Goal: Task Accomplishment & Management: Use online tool/utility

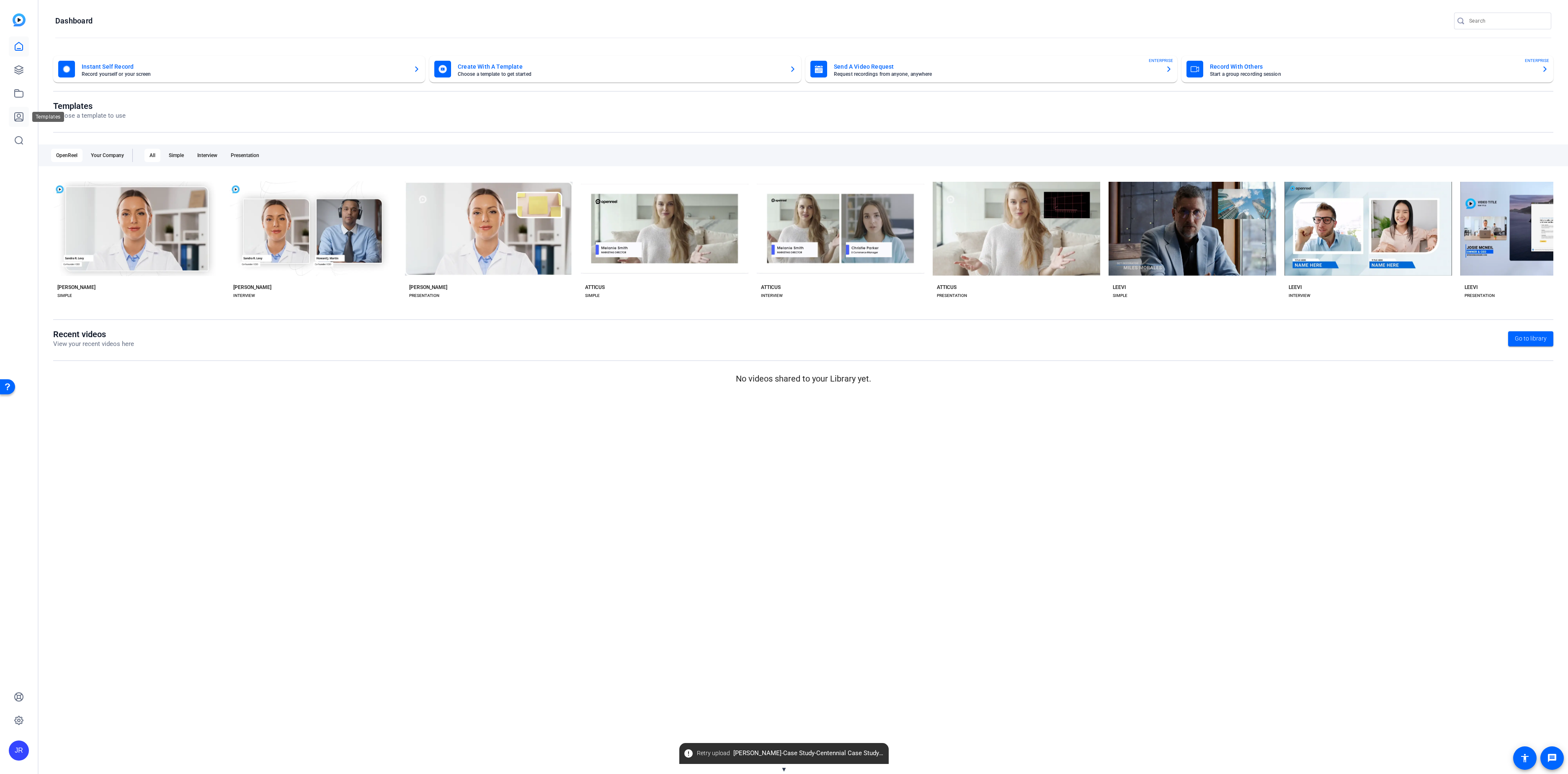
click at [21, 116] on icon at bounding box center [18, 117] width 10 height 10
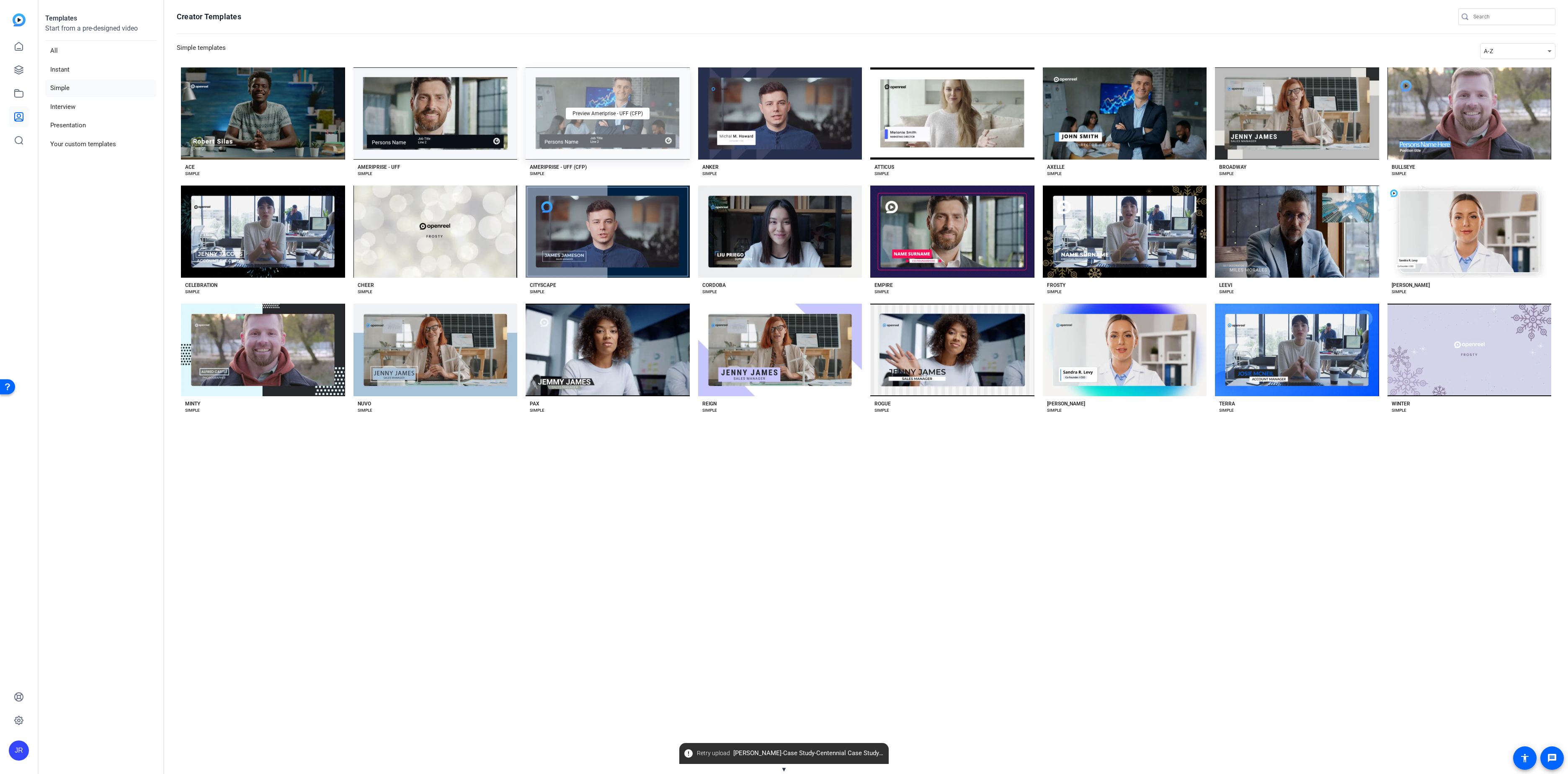
click at [609, 130] on div "Preview Ameriprise - UFF (CFP)" at bounding box center [607, 113] width 164 height 92
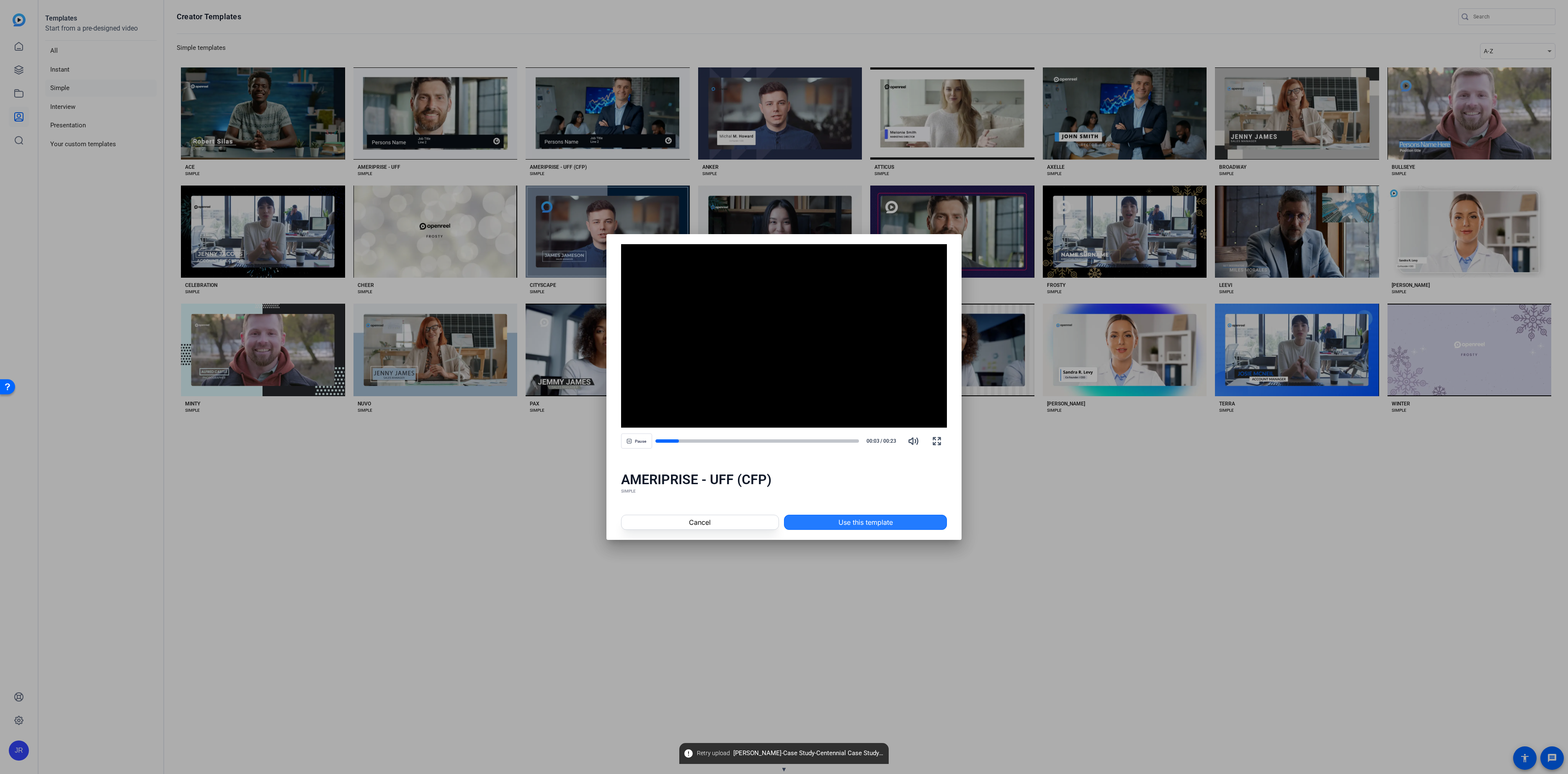
click at [876, 522] on span "Use this template" at bounding box center [866, 522] width 54 height 10
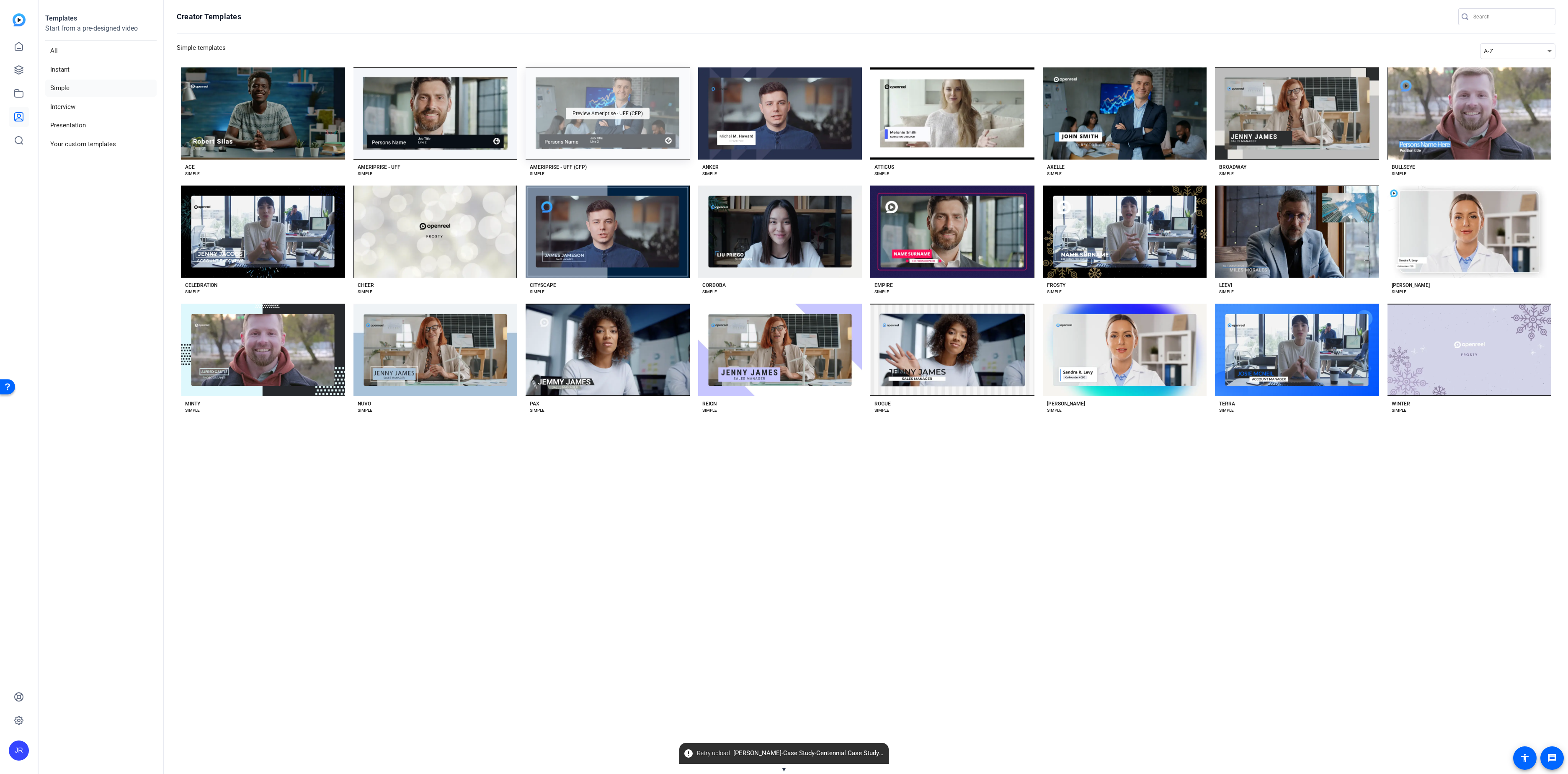
click at [600, 113] on span "Preview Ameriprise - UFF (CFP)" at bounding box center [608, 114] width 70 height 5
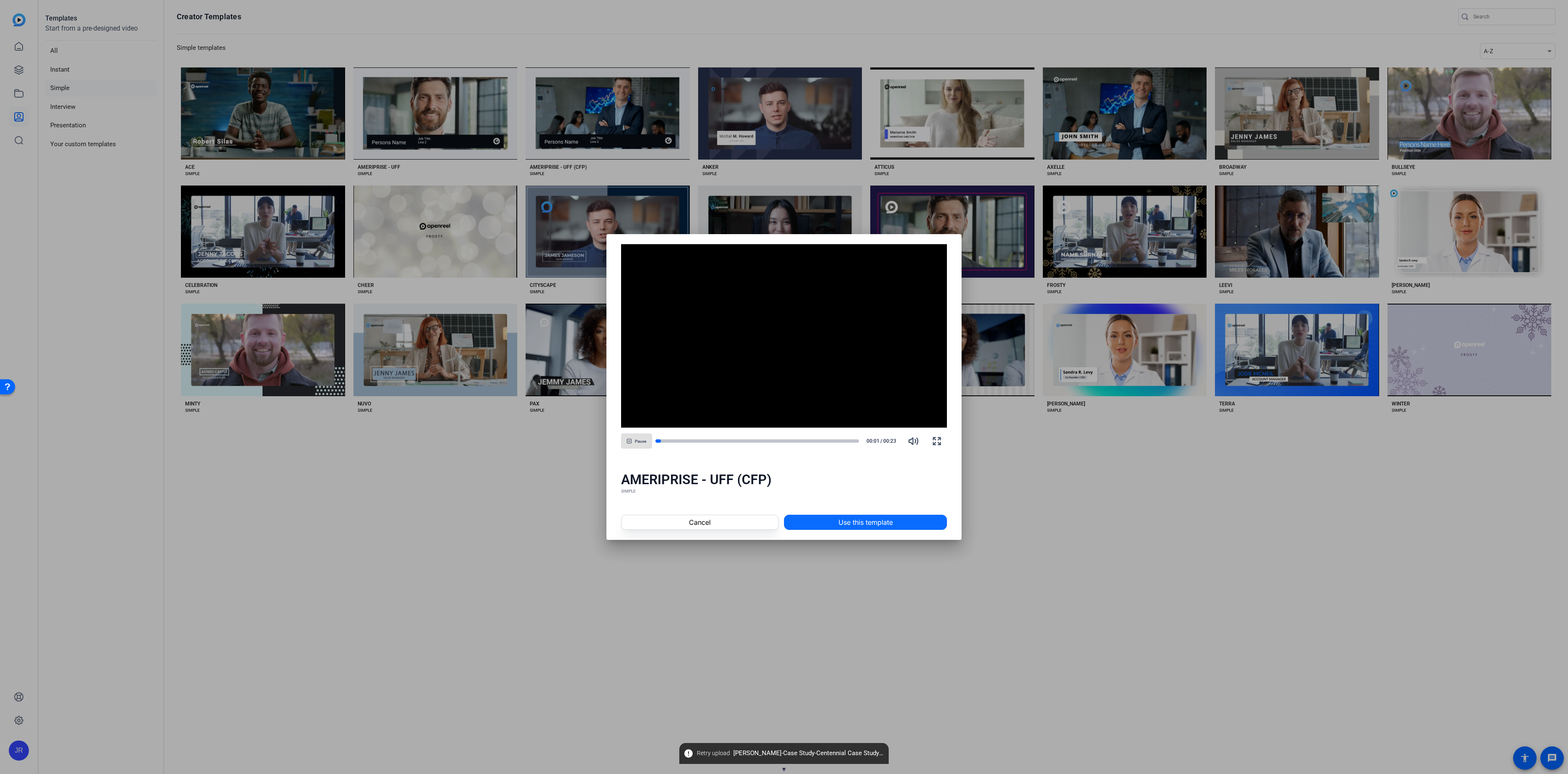
click at [850, 526] on span "Use this template" at bounding box center [866, 522] width 54 height 10
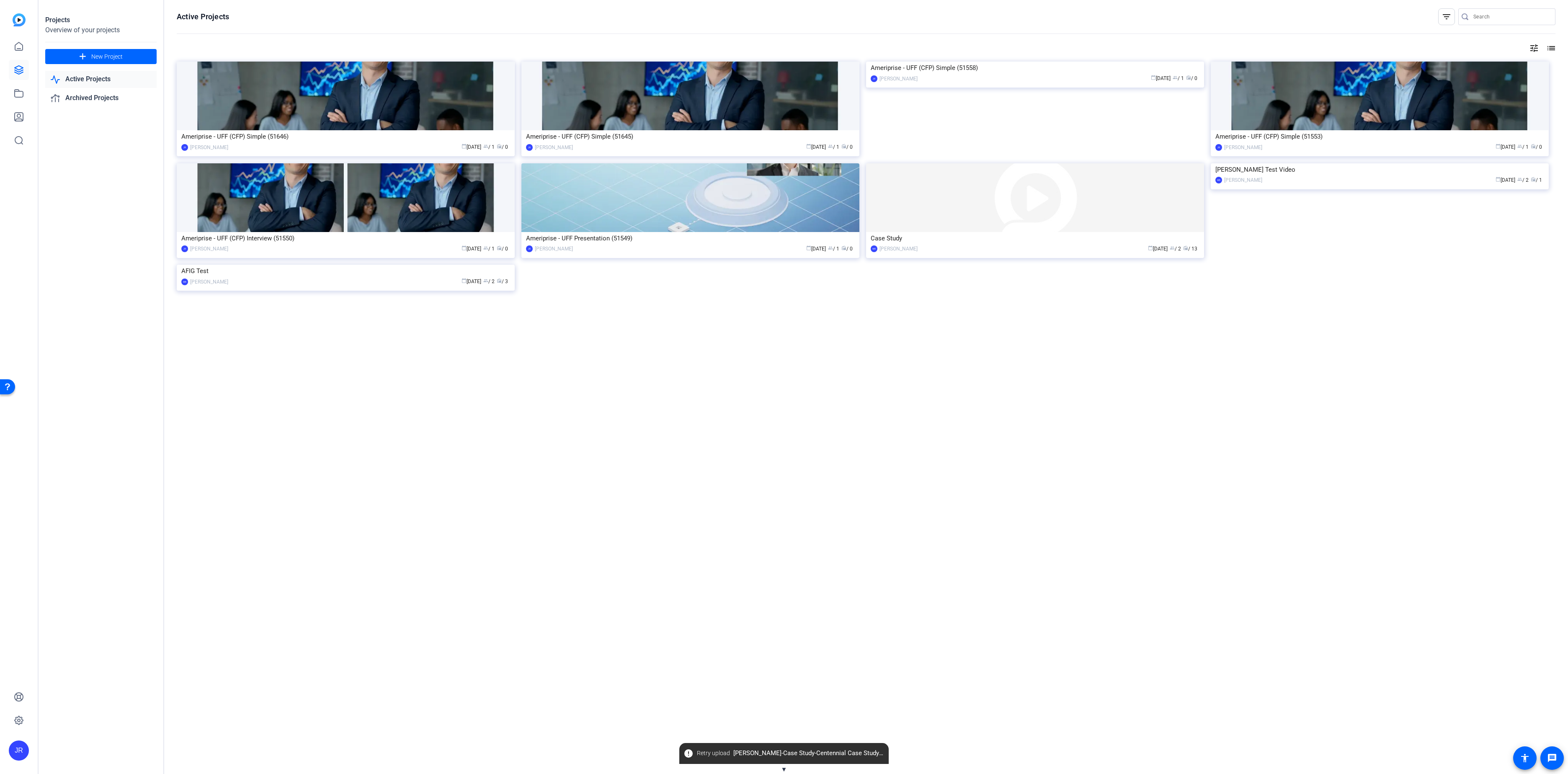
drag, startPoint x: 493, startPoint y: 316, endPoint x: 1165, endPoint y: 346, distance: 672.7
click at [1165, 309] on div "Ameriprise - UFF (CFP) Simple (51646) JR Jennifer Roper calendar_today Sep 29 g…" at bounding box center [866, 185] width 1379 height 248
click at [977, 62] on img at bounding box center [1035, 62] width 338 height 0
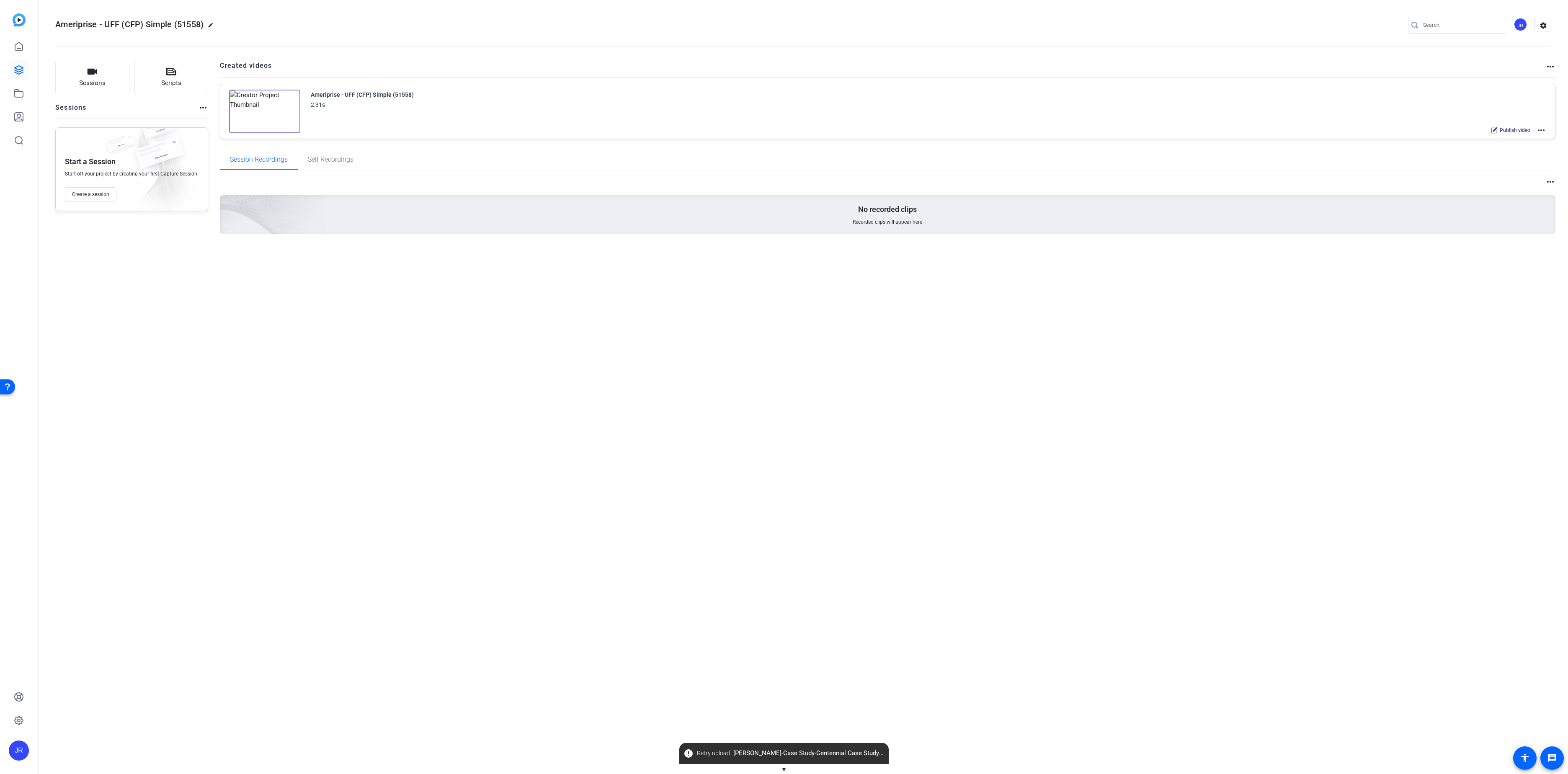
click at [269, 114] on img at bounding box center [264, 111] width 71 height 43
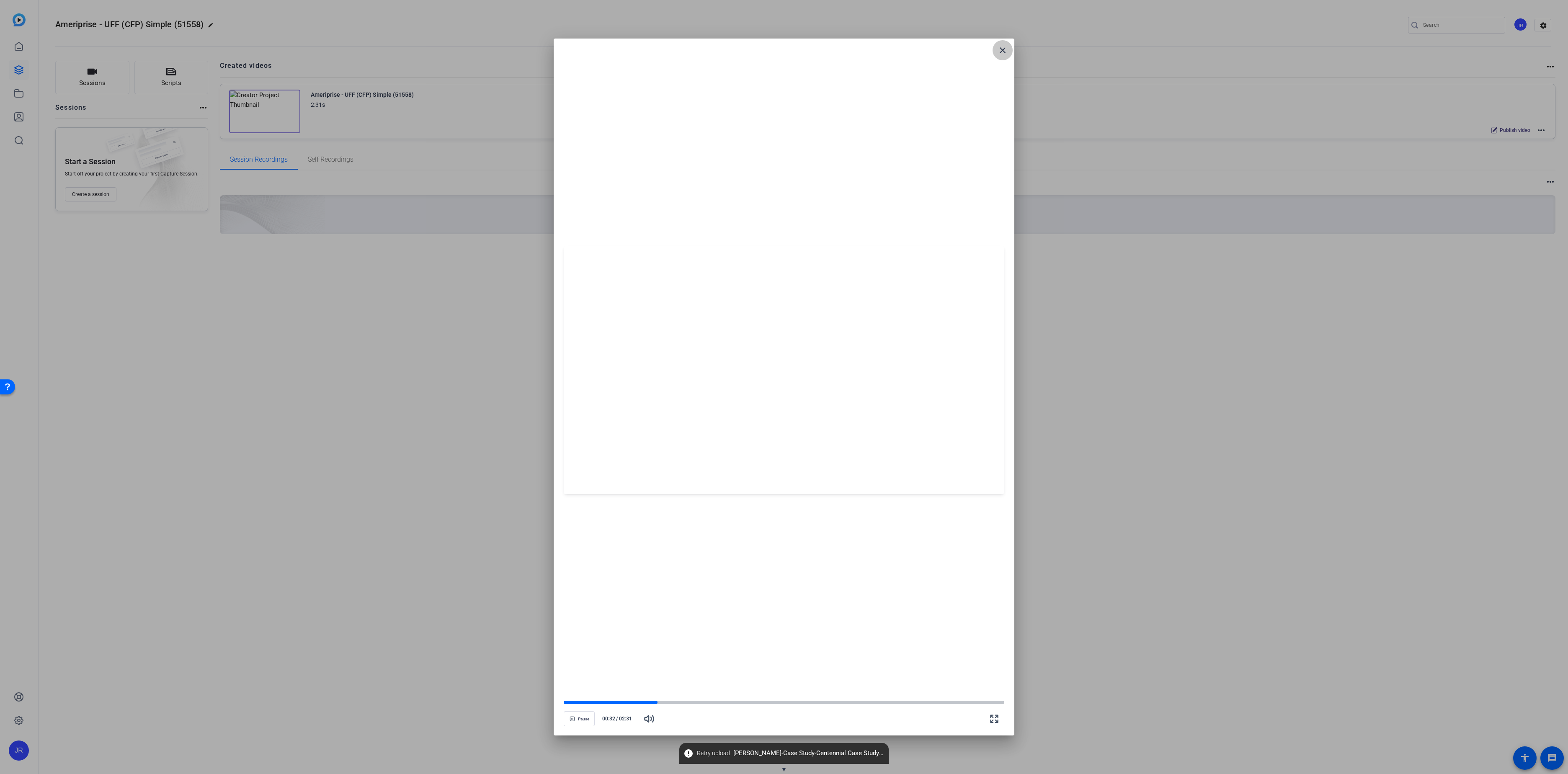
click at [1001, 53] on mat-icon "close" at bounding box center [1002, 50] width 10 height 10
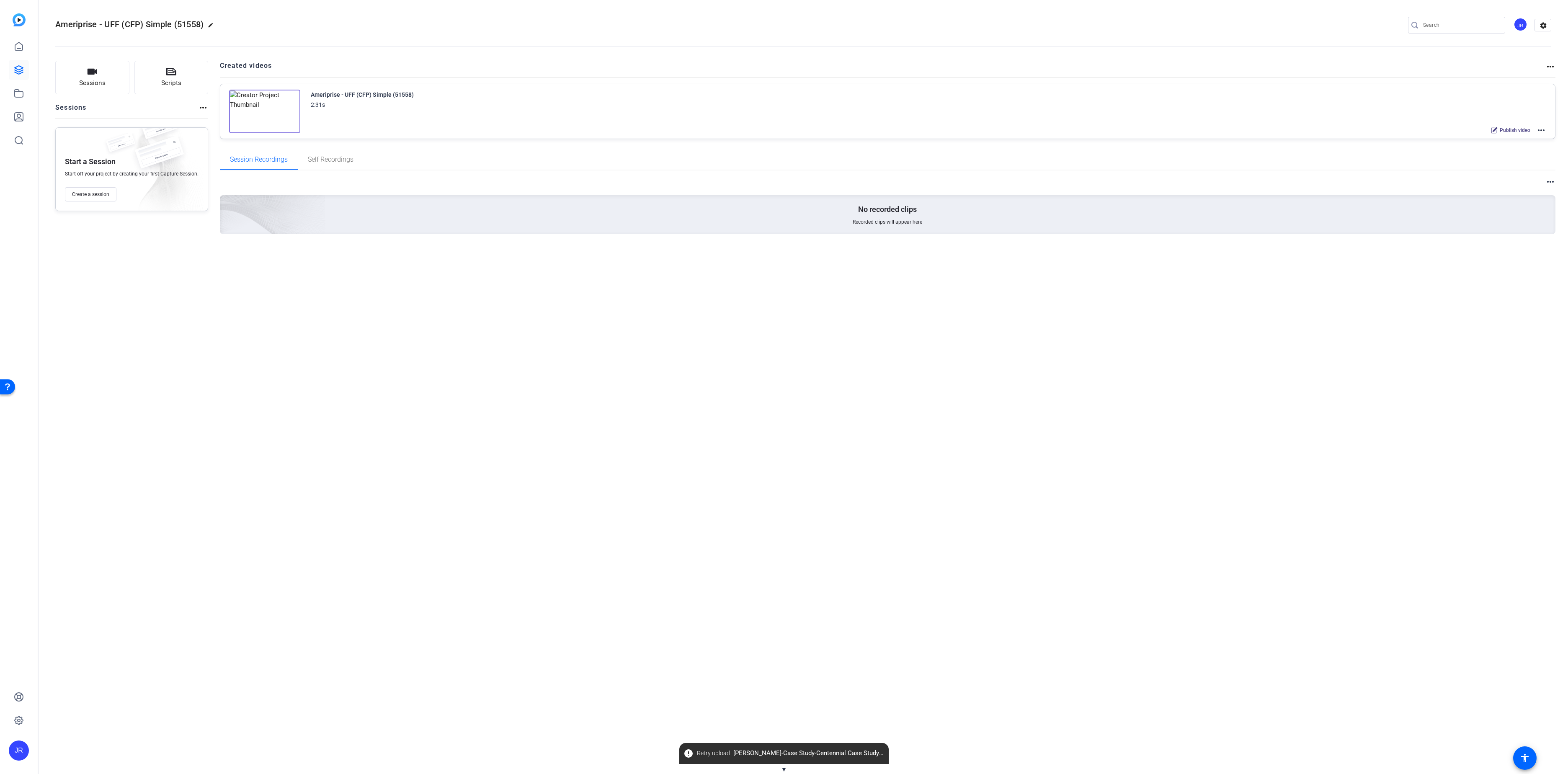
click at [273, 118] on img at bounding box center [264, 111] width 71 height 43
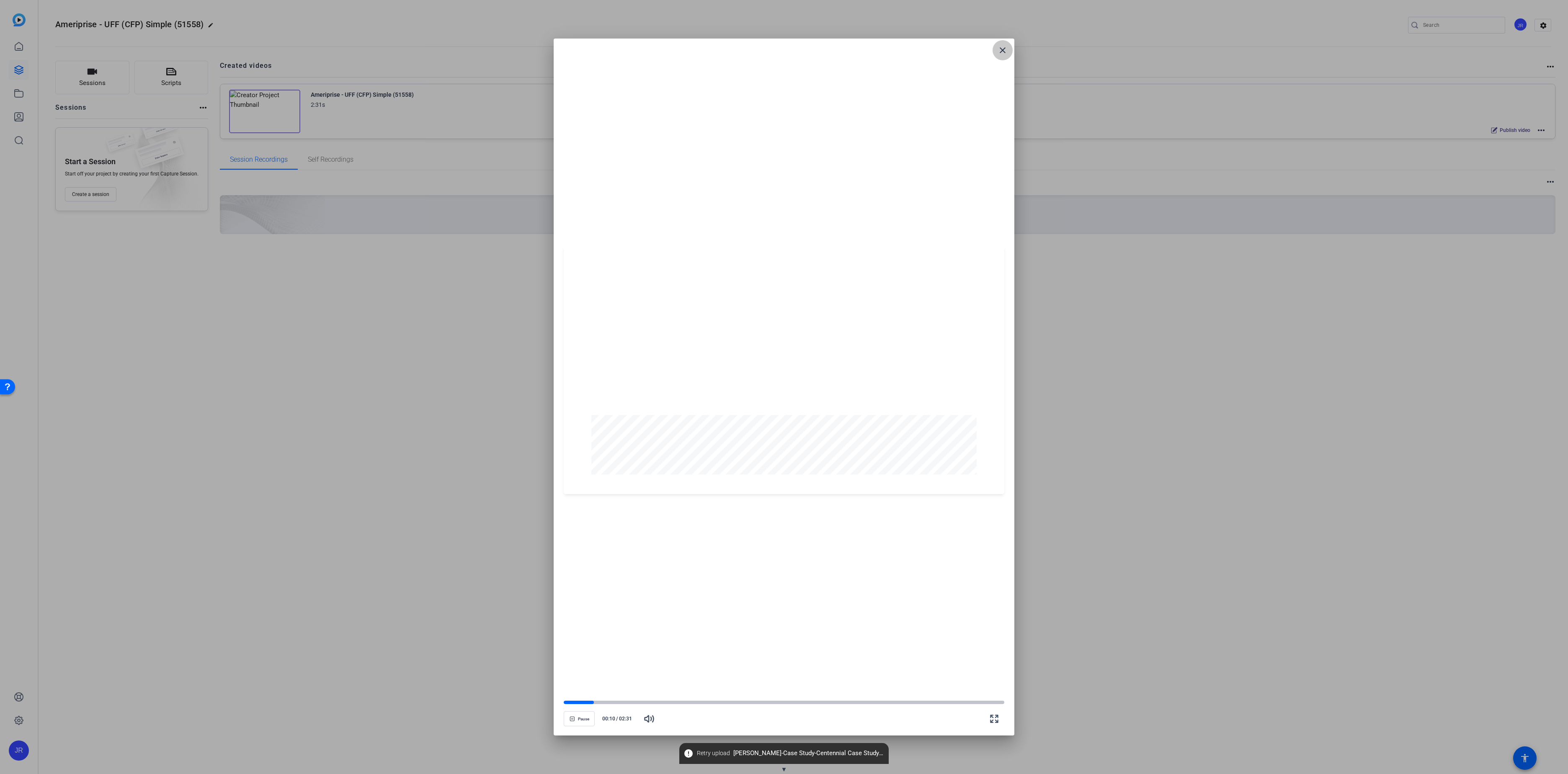
click at [1002, 51] on mat-icon "close" at bounding box center [1002, 50] width 10 height 10
